Goal: Transaction & Acquisition: Purchase product/service

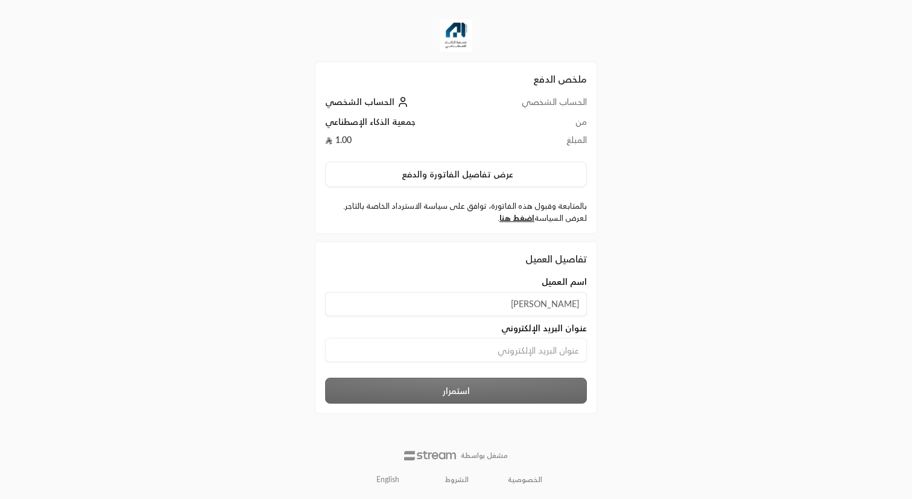
type input "[PERSON_NAME]"
click at [506, 352] on input at bounding box center [456, 350] width 262 height 24
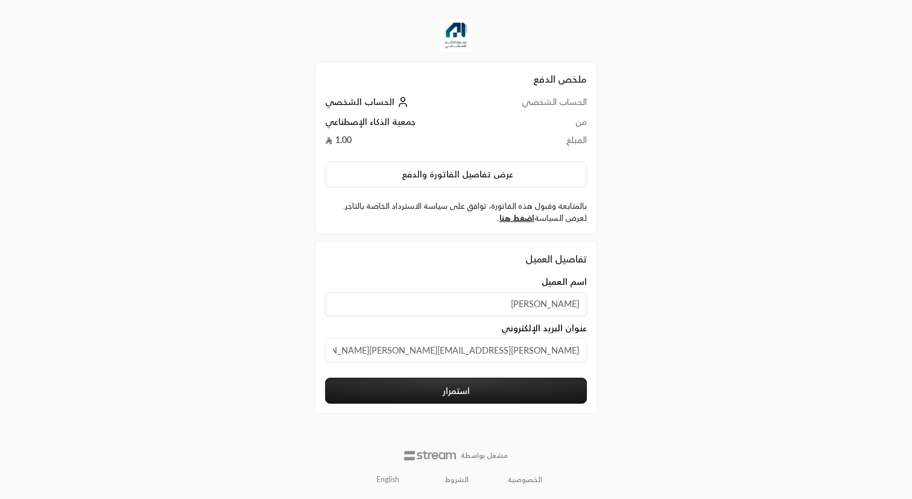
type input "[PERSON_NAME][EMAIL_ADDRESS][PERSON_NAME][DOMAIN_NAME]"
click at [493, 383] on button "استمرار" at bounding box center [456, 391] width 262 height 26
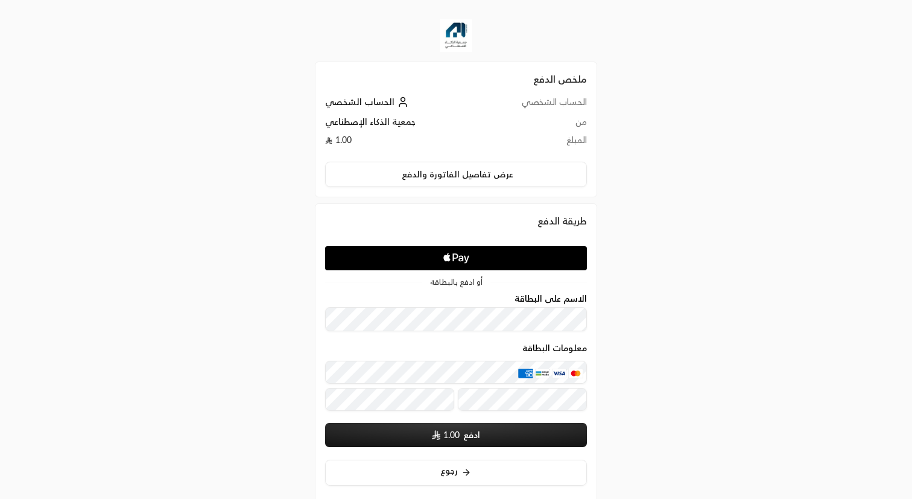
click at [484, 254] on icon "Apple Logo" at bounding box center [457, 258] width 124 height 22
